Goal: Book appointment/travel/reservation

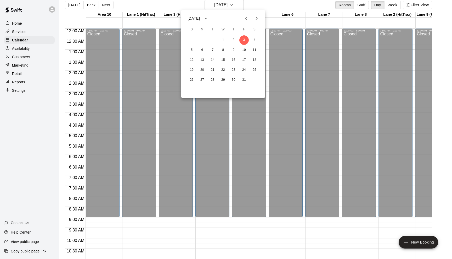
scroll to position [273, 0]
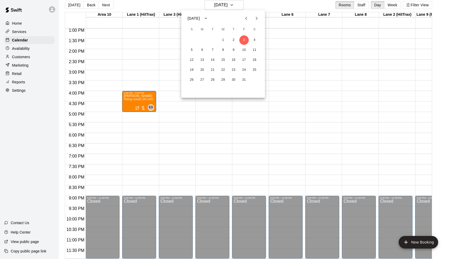
click at [236, 4] on div at bounding box center [226, 129] width 452 height 259
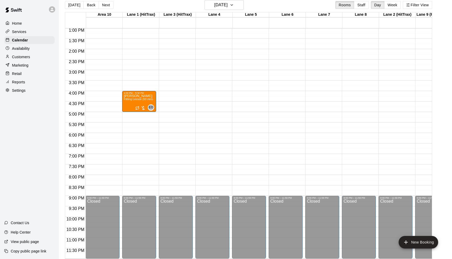
click at [236, 4] on div "[DATE] S M T W T F S 1 2 3 4 5 6 7 8 9 10 11 12 13 14 15 16 17 18 19 20 21 22 2…" at bounding box center [226, 129] width 452 height 259
click at [234, 4] on icon "button" at bounding box center [232, 5] width 4 height 6
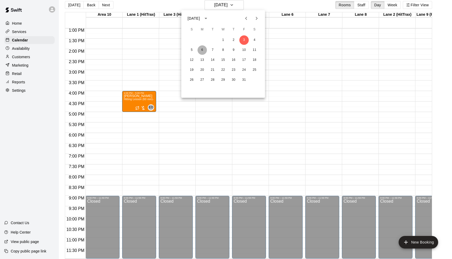
click at [204, 49] on button "6" at bounding box center [202, 49] width 9 height 9
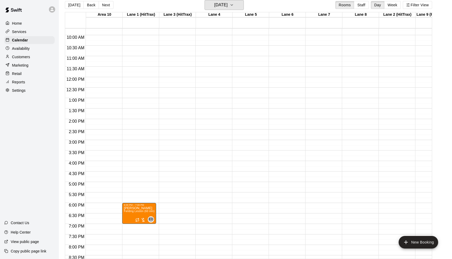
scroll to position [192, 0]
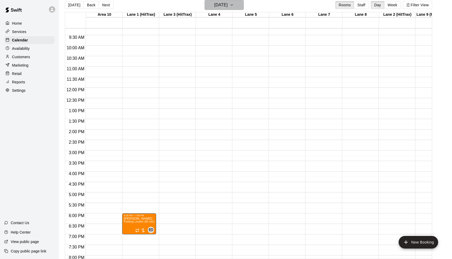
click at [234, 5] on icon "button" at bounding box center [232, 5] width 4 height 6
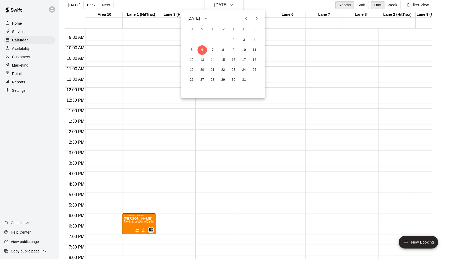
click at [245, 18] on icon "Previous month" at bounding box center [246, 18] width 2 height 3
click at [202, 67] on button "22" at bounding box center [202, 69] width 9 height 9
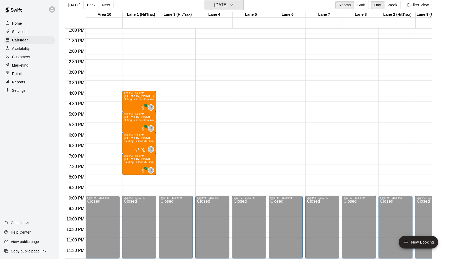
scroll to position [273, 0]
click at [234, 5] on icon "button" at bounding box center [232, 5] width 4 height 6
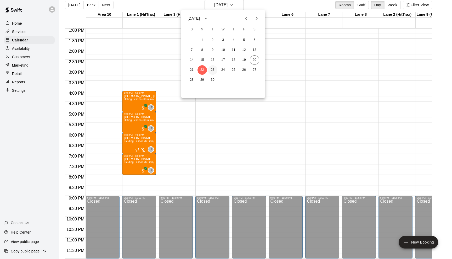
click at [212, 71] on button "23" at bounding box center [212, 69] width 9 height 9
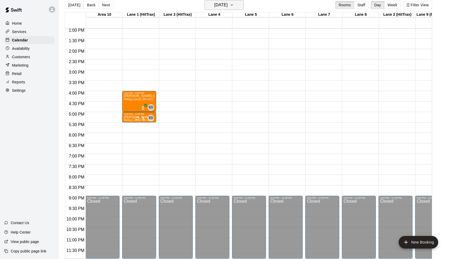
click at [234, 5] on icon "button" at bounding box center [232, 5] width 4 height 6
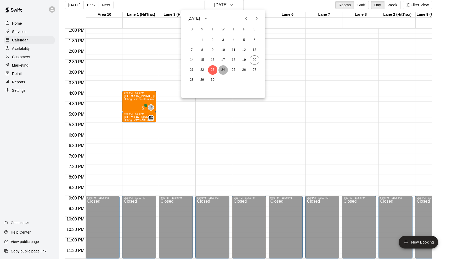
click at [223, 68] on button "24" at bounding box center [223, 69] width 9 height 9
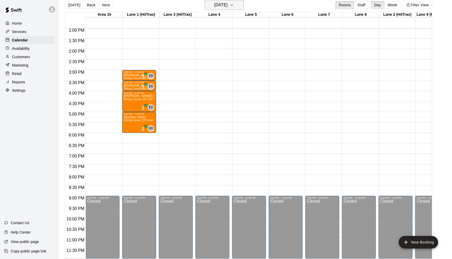
click at [234, 4] on icon "button" at bounding box center [232, 5] width 4 height 6
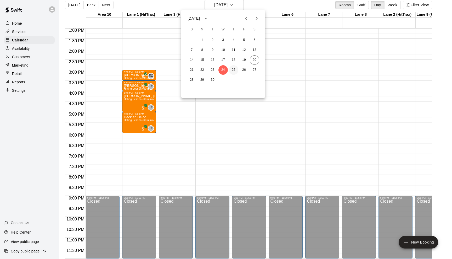
click at [235, 68] on button "25" at bounding box center [233, 69] width 9 height 9
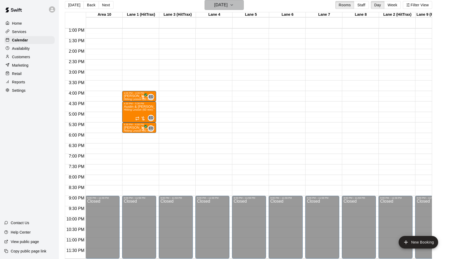
click at [233, 5] on icon "button" at bounding box center [232, 4] width 2 height 1
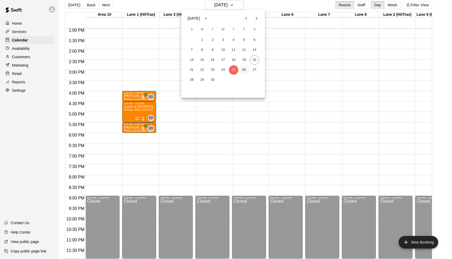
click at [242, 70] on button "26" at bounding box center [244, 69] width 9 height 9
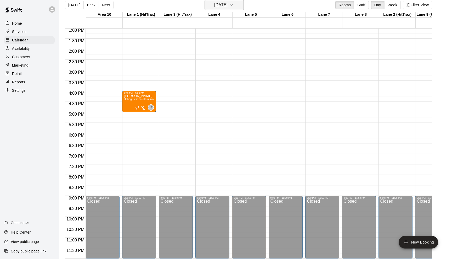
click at [234, 5] on icon "button" at bounding box center [232, 5] width 4 height 6
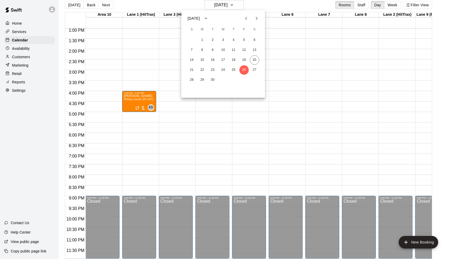
click at [303, 44] on div at bounding box center [226, 129] width 452 height 259
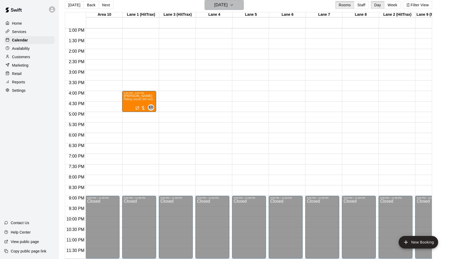
click at [234, 5] on icon "button" at bounding box center [232, 5] width 4 height 6
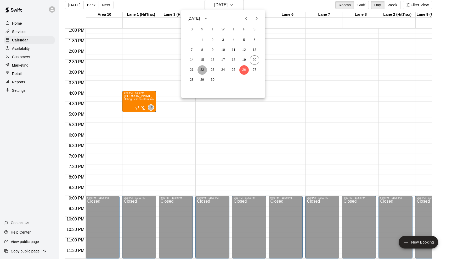
click at [201, 67] on button "22" at bounding box center [202, 69] width 9 height 9
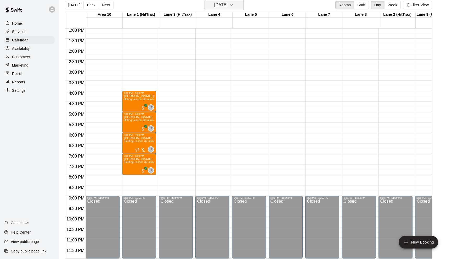
click at [234, 5] on icon "button" at bounding box center [232, 5] width 4 height 6
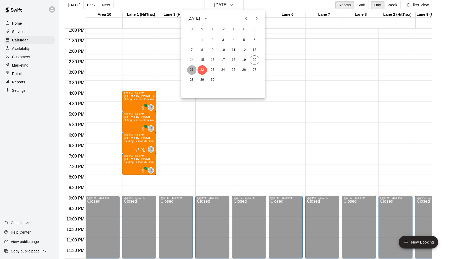
click at [195, 68] on button "21" at bounding box center [191, 69] width 9 height 9
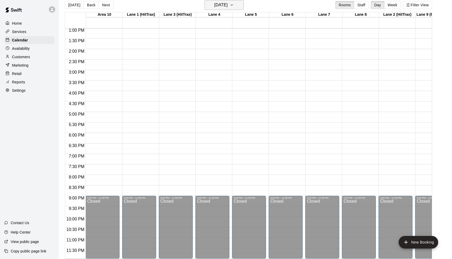
click at [234, 7] on icon "button" at bounding box center [232, 5] width 4 height 6
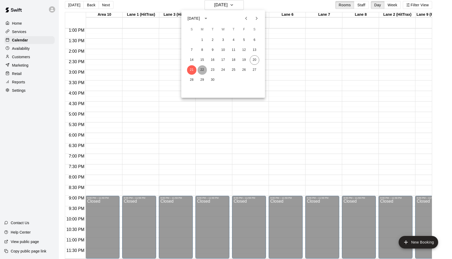
click at [204, 68] on button "22" at bounding box center [202, 69] width 9 height 9
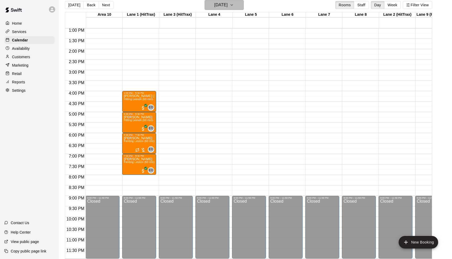
click at [234, 3] on icon "button" at bounding box center [232, 5] width 4 height 6
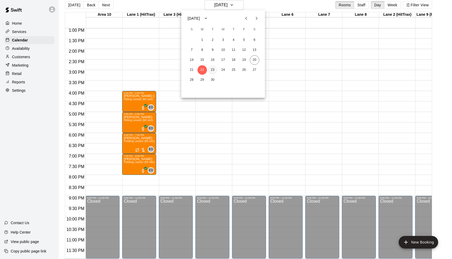
click at [215, 67] on button "23" at bounding box center [212, 69] width 9 height 9
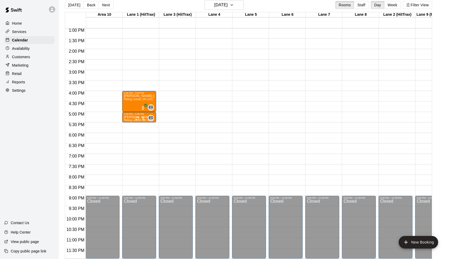
click at [23, 22] on div "Home" at bounding box center [29, 23] width 51 height 8
